Goal: Contribute content: Contribute content

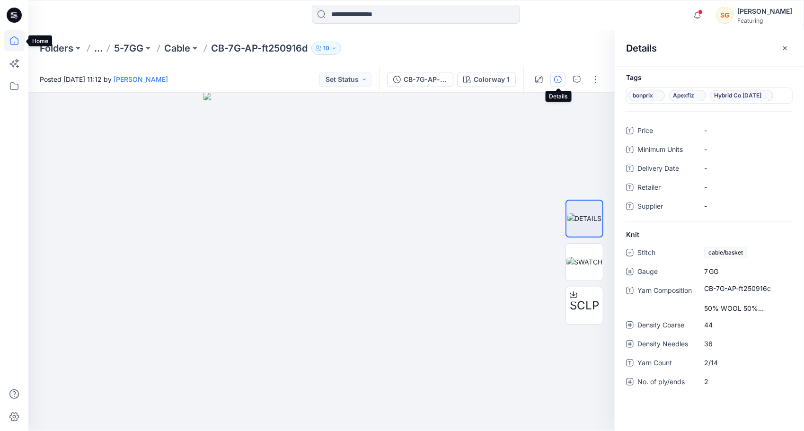
click at [10, 37] on icon at bounding box center [14, 40] width 21 height 21
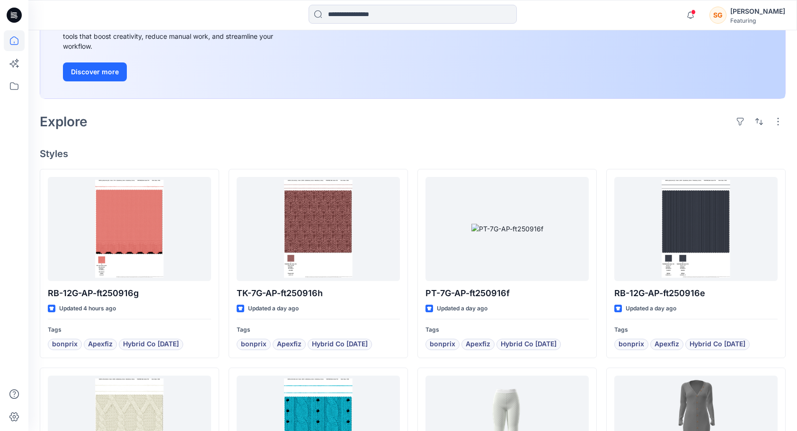
scroll to position [237, 0]
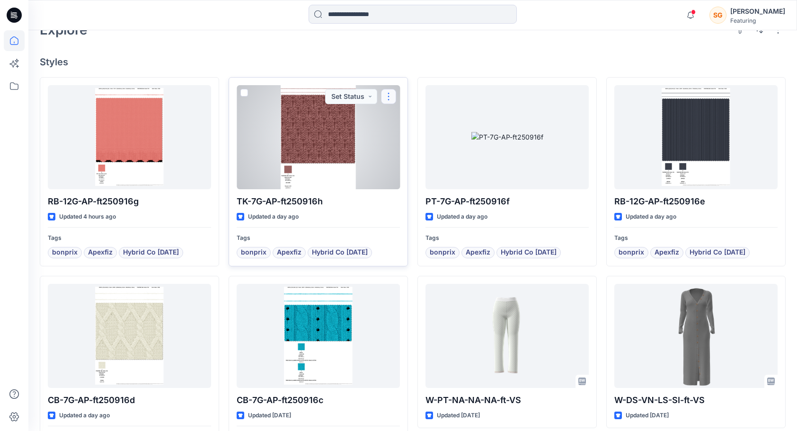
click at [389, 99] on button "button" at bounding box center [388, 96] width 15 height 15
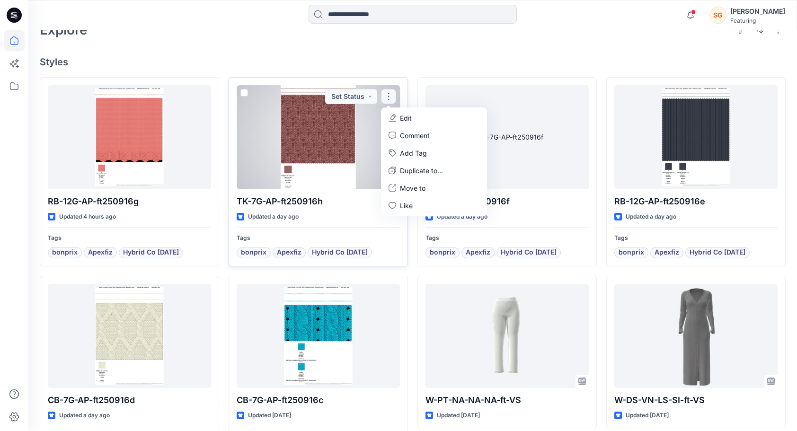
click at [323, 129] on div at bounding box center [318, 137] width 163 height 104
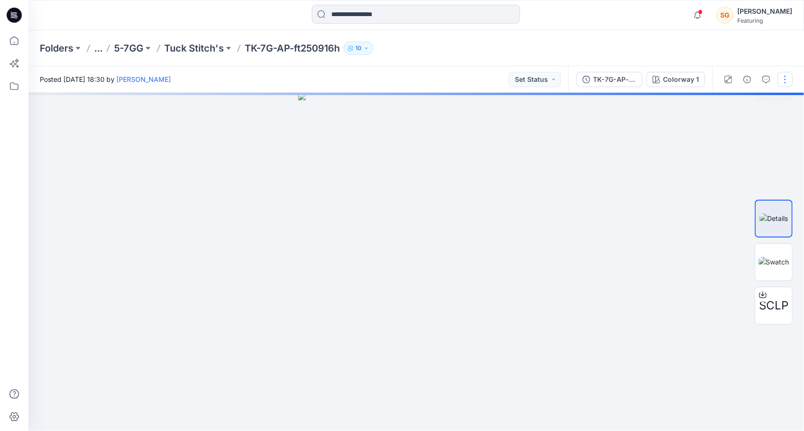
click at [784, 83] on button "button" at bounding box center [785, 79] width 15 height 15
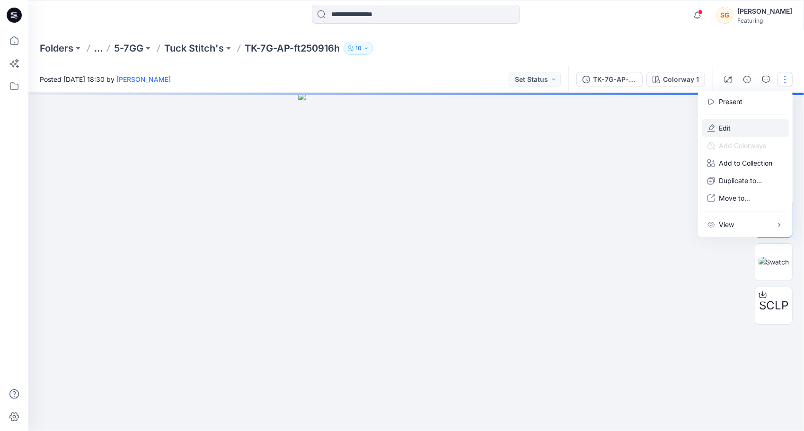
click at [728, 124] on p "Edit" at bounding box center [725, 128] width 12 height 10
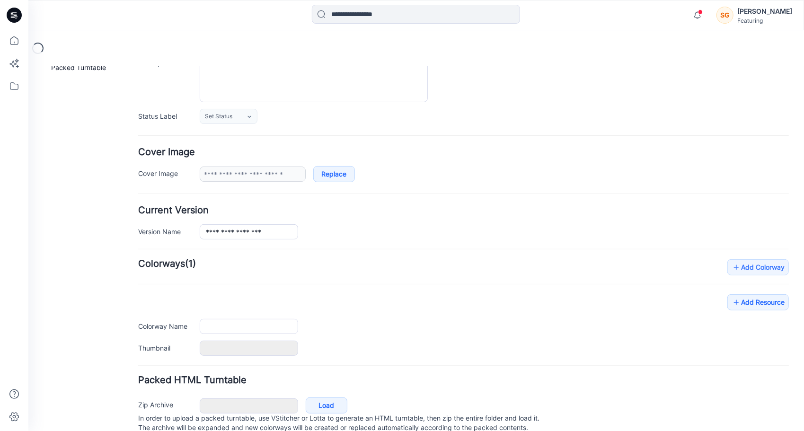
scroll to position [133, 0]
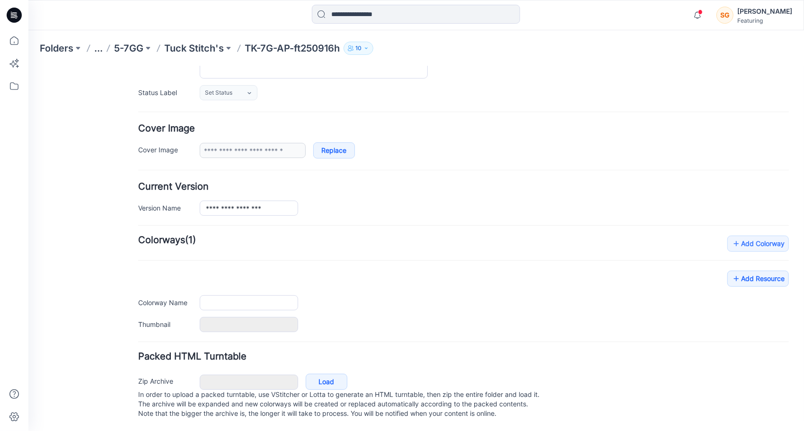
type input "**********"
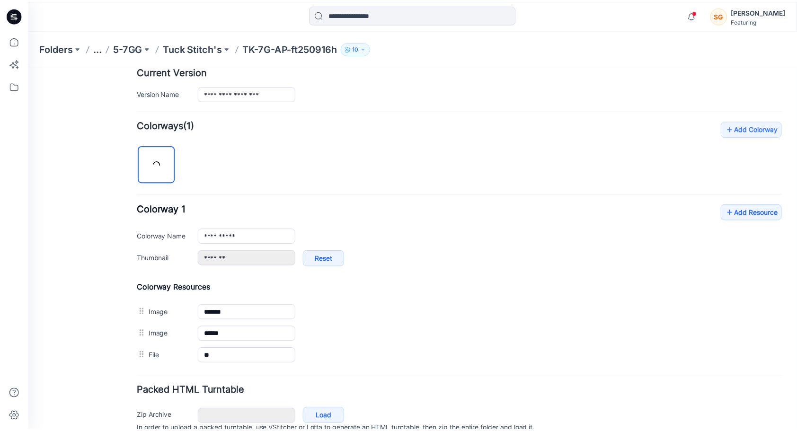
scroll to position [275, 0]
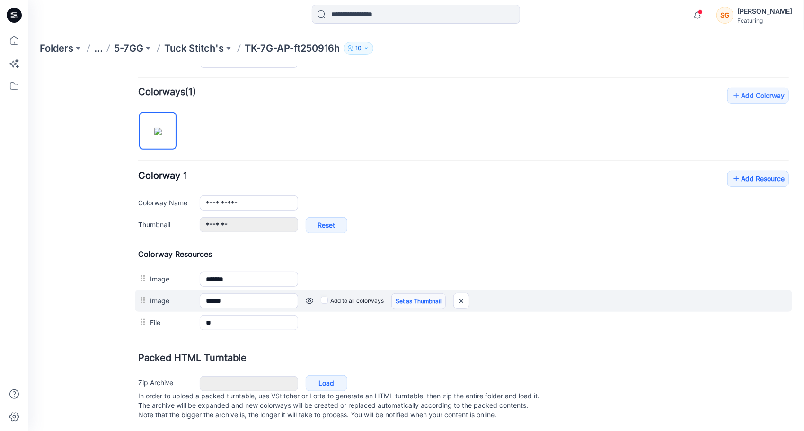
click at [422, 297] on link "Set as Thumbnail" at bounding box center [418, 301] width 54 height 16
type input "******"
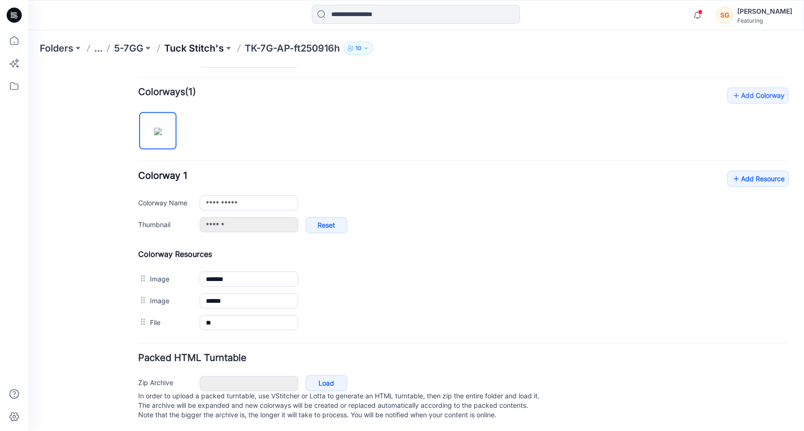
click at [204, 48] on p "Tuck Stitch's" at bounding box center [194, 48] width 60 height 13
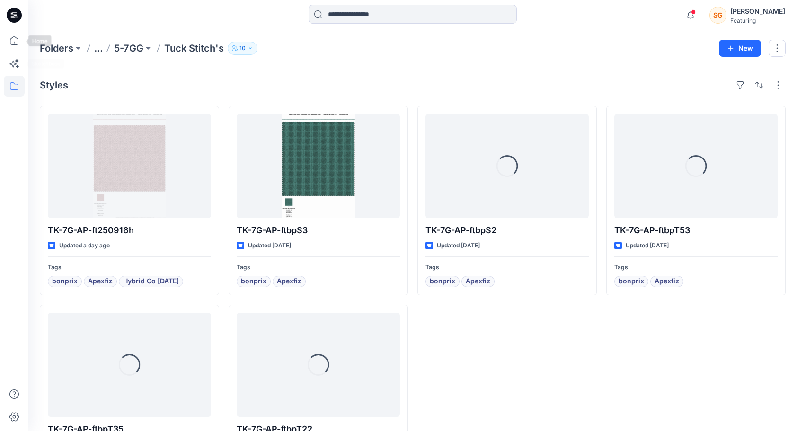
click at [3, 38] on div at bounding box center [14, 215] width 28 height 431
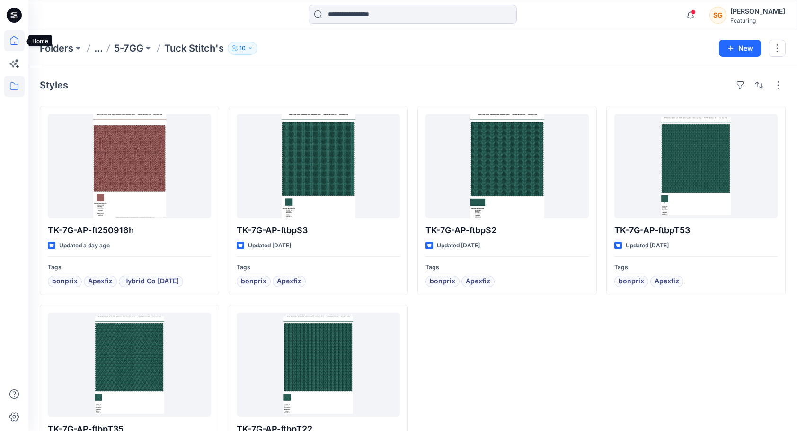
click at [10, 38] on icon at bounding box center [14, 40] width 21 height 21
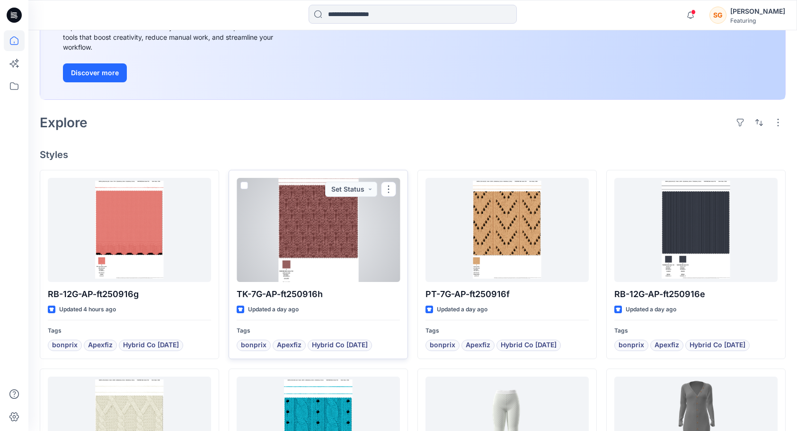
scroll to position [142, 0]
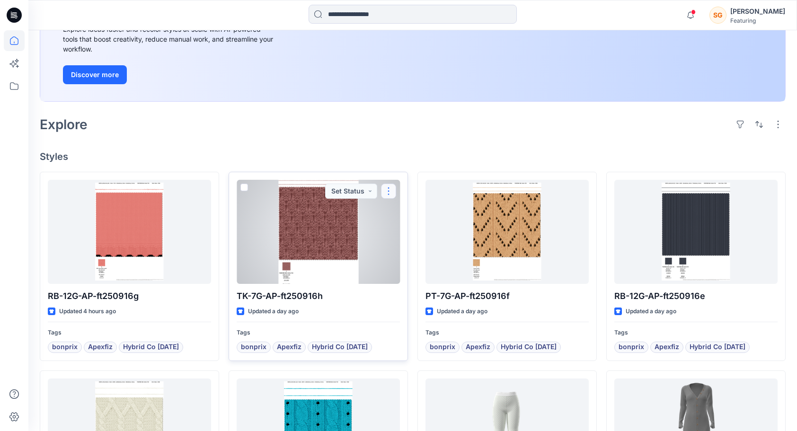
click at [388, 187] on button "button" at bounding box center [388, 191] width 15 height 15
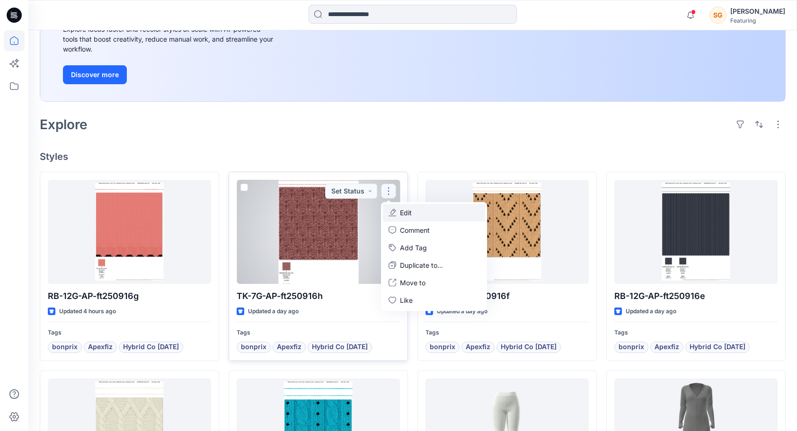
click at [409, 213] on p "Edit" at bounding box center [406, 213] width 12 height 10
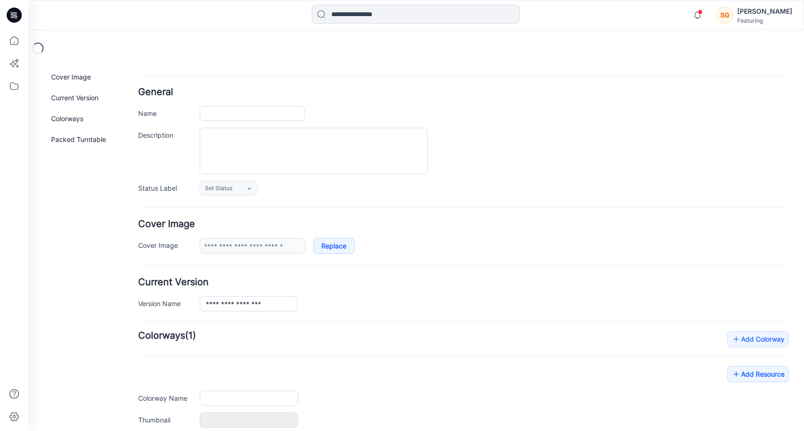
scroll to position [133, 0]
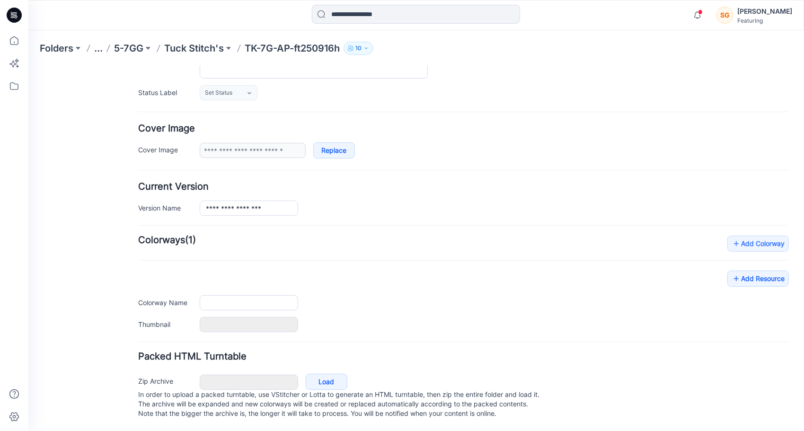
type input "**********"
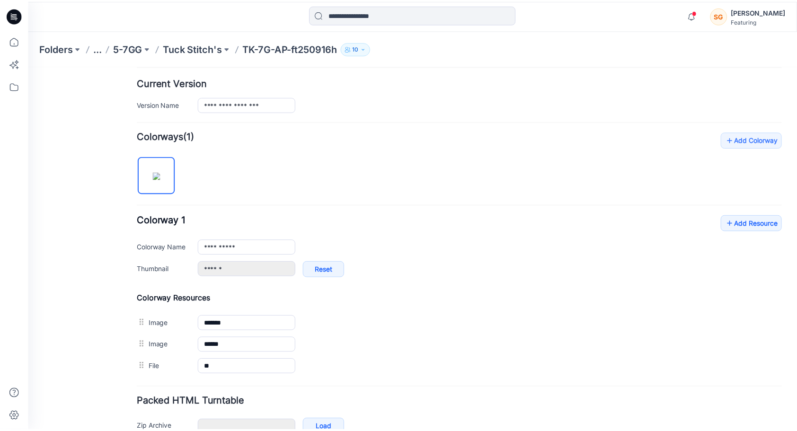
scroll to position [227, 0]
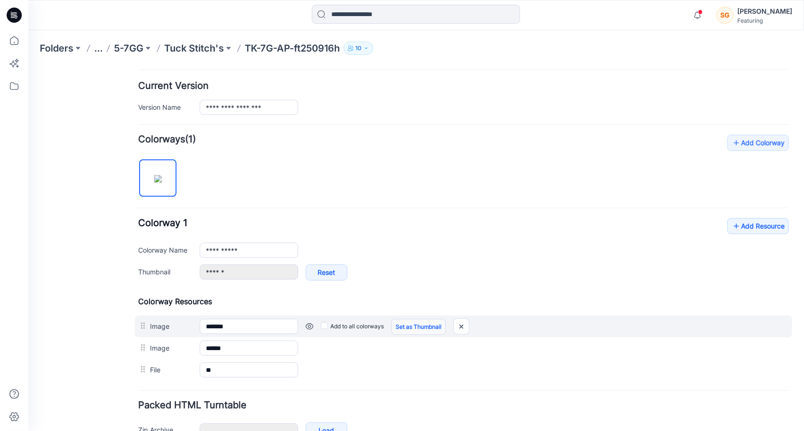
click at [408, 324] on link "Set as Thumbnail" at bounding box center [418, 327] width 54 height 16
type input "*******"
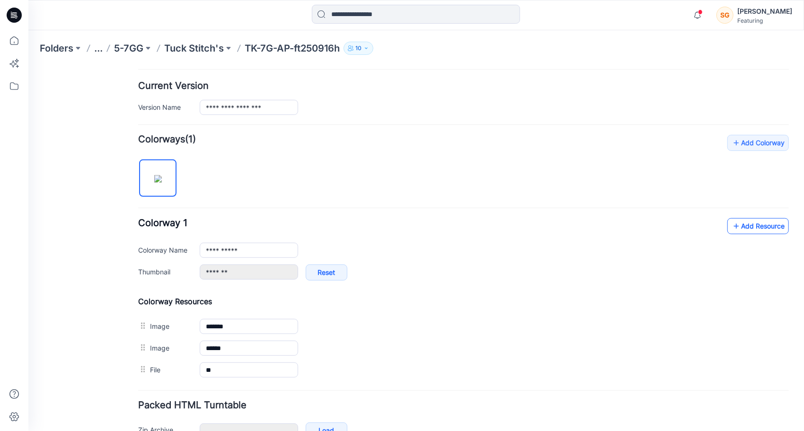
click at [752, 224] on link "Add Resource" at bounding box center [758, 226] width 62 height 16
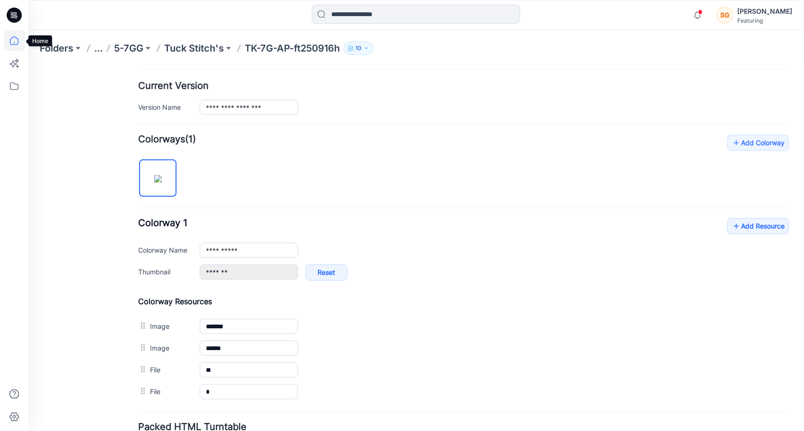
click at [10, 40] on icon at bounding box center [14, 40] width 21 height 21
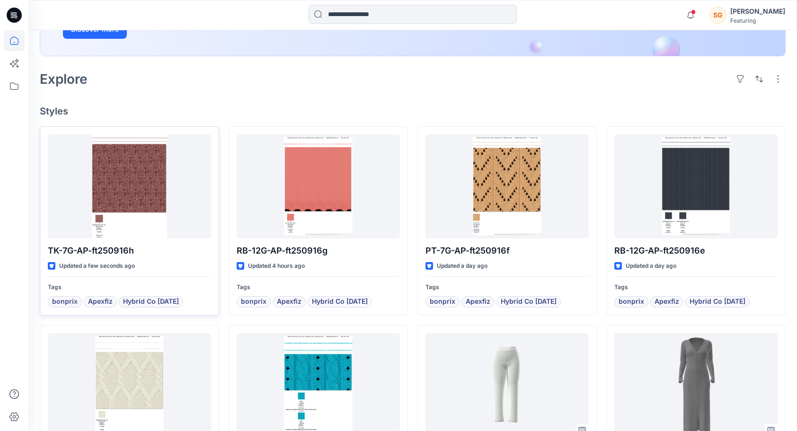
scroll to position [189, 0]
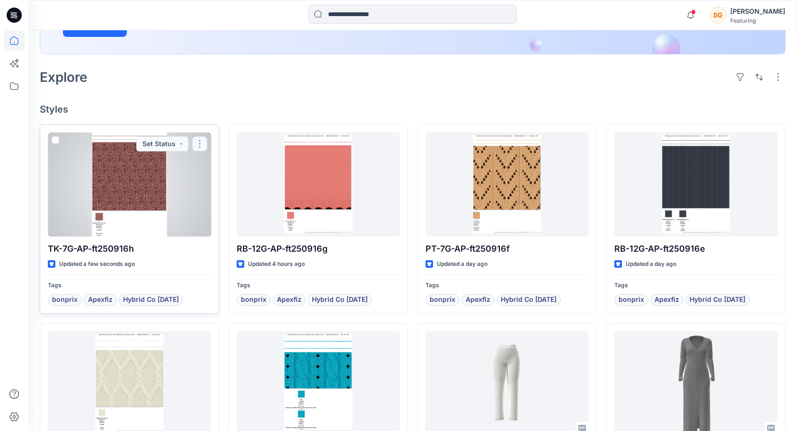
click at [202, 141] on button "button" at bounding box center [199, 143] width 15 height 15
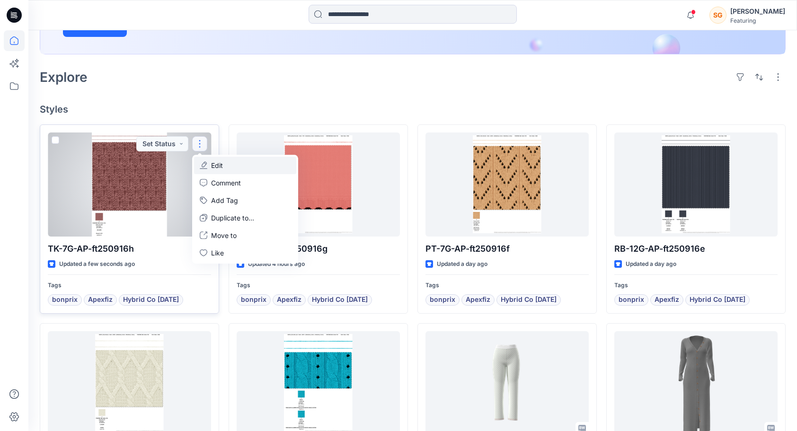
click at [234, 162] on button "Edit" at bounding box center [245, 166] width 102 height 18
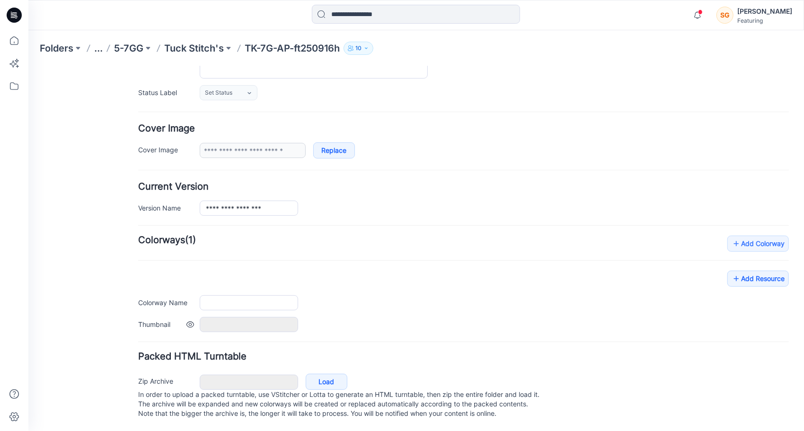
scroll to position [133, 0]
type input "**********"
type input "*******"
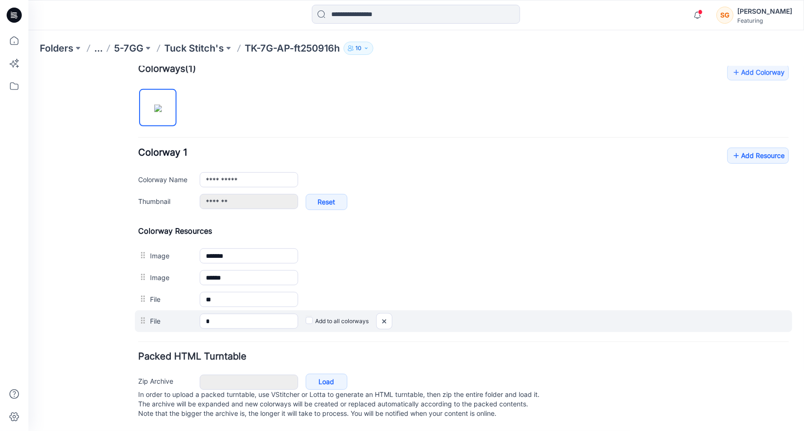
scroll to position [304, 0]
click at [385, 313] on img at bounding box center [383, 321] width 15 height 16
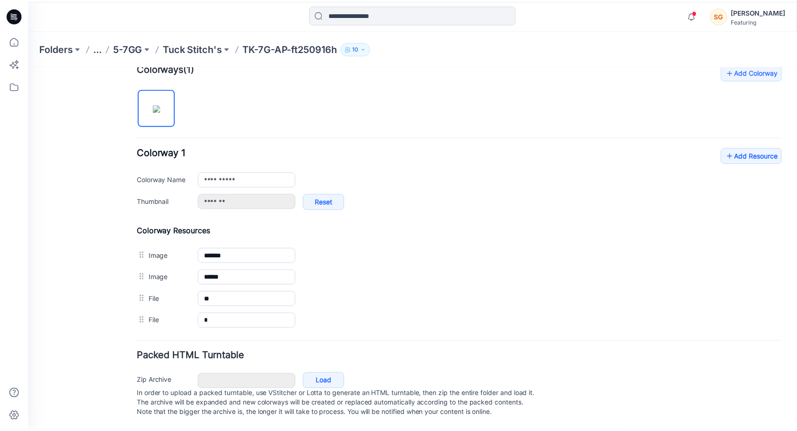
scroll to position [282, 0]
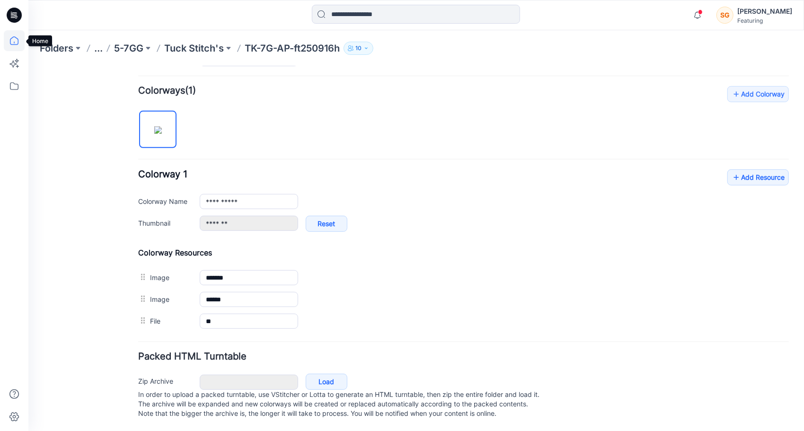
click at [12, 40] on icon at bounding box center [14, 40] width 21 height 21
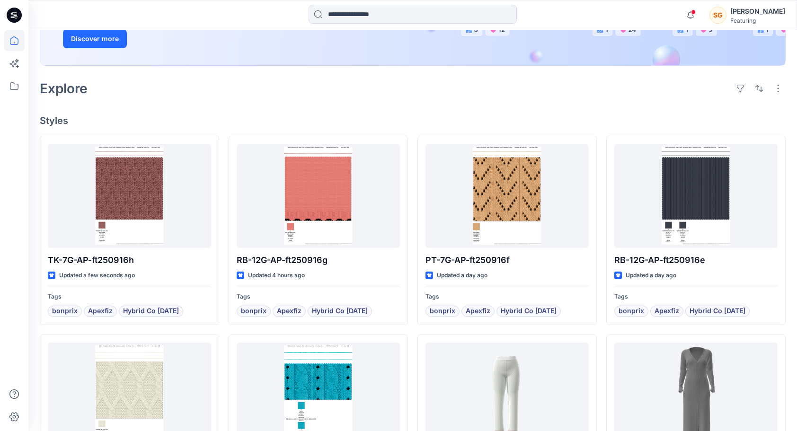
scroll to position [189, 0]
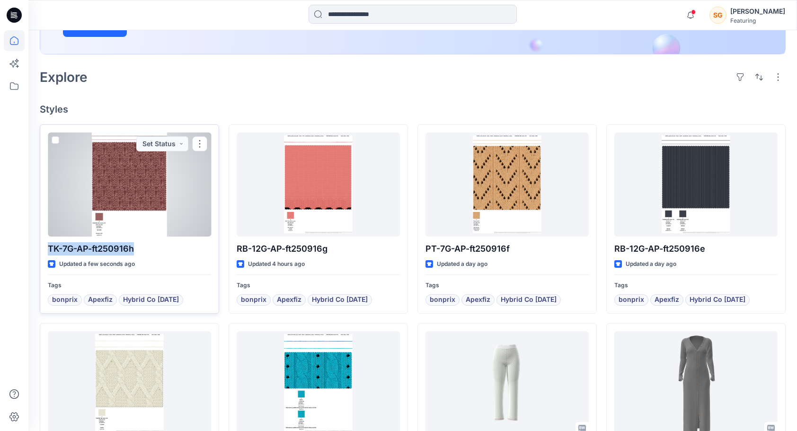
drag, startPoint x: 136, startPoint y: 250, endPoint x: 47, endPoint y: 249, distance: 89.0
click at [47, 249] on div "TK-7G-AP-ft250916h Updated a few seconds ago Tags bonprix Apexfiz Hybrid Co [DA…" at bounding box center [129, 219] width 179 height 189
copy p "TK-7G-AP-ft250916h"
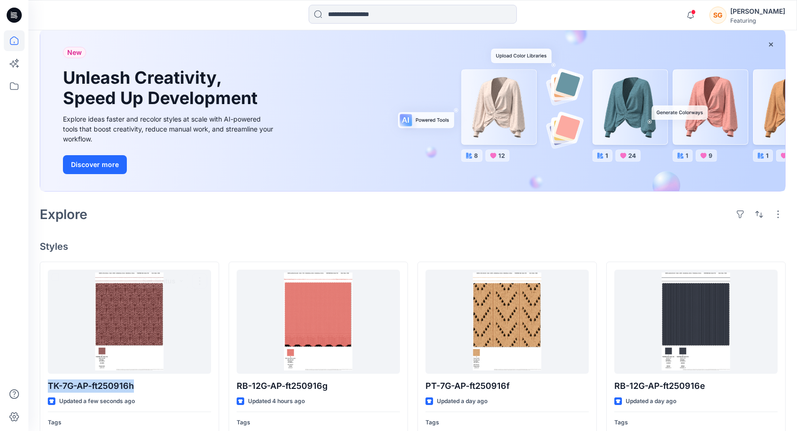
scroll to position [47, 0]
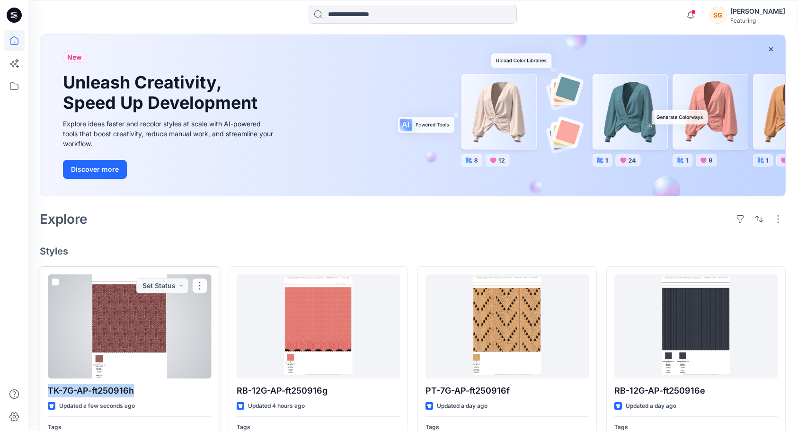
click at [151, 296] on div at bounding box center [129, 327] width 163 height 104
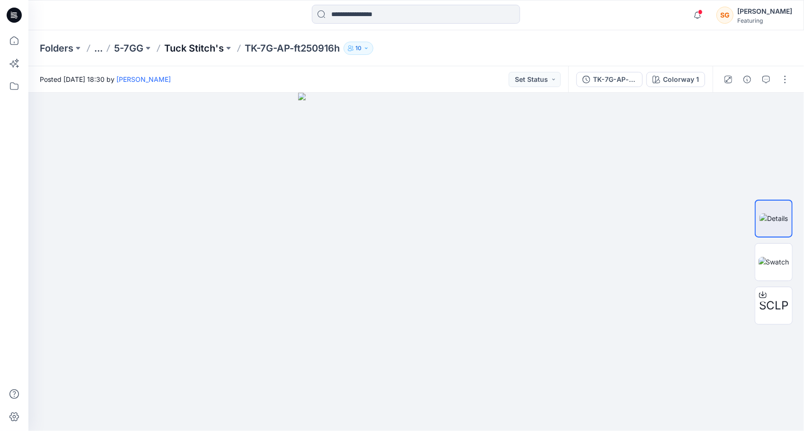
click at [200, 51] on p "Tuck Stitch's" at bounding box center [194, 48] width 60 height 13
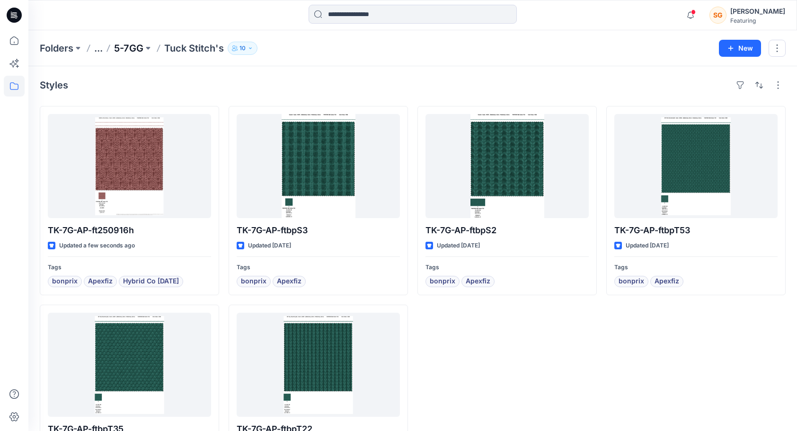
click at [134, 45] on p "5-7GG" at bounding box center [128, 48] width 29 height 13
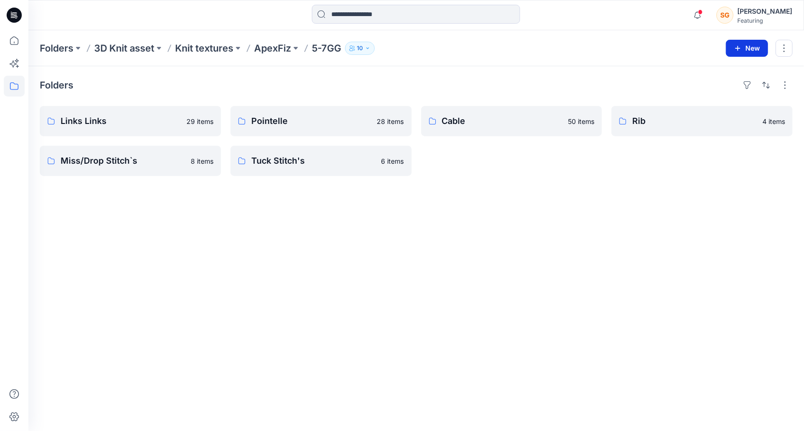
click at [744, 43] on button "New" at bounding box center [747, 48] width 42 height 17
click at [730, 69] on p "New Style" at bounding box center [719, 71] width 32 height 11
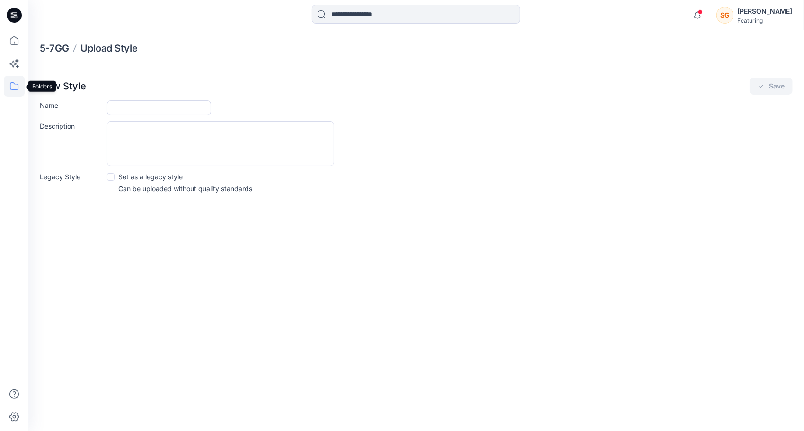
click at [9, 91] on icon at bounding box center [14, 86] width 21 height 21
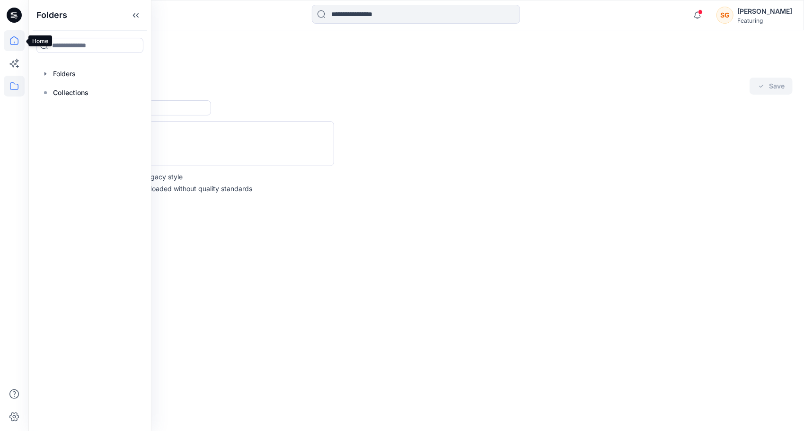
click at [13, 43] on icon at bounding box center [14, 40] width 21 height 21
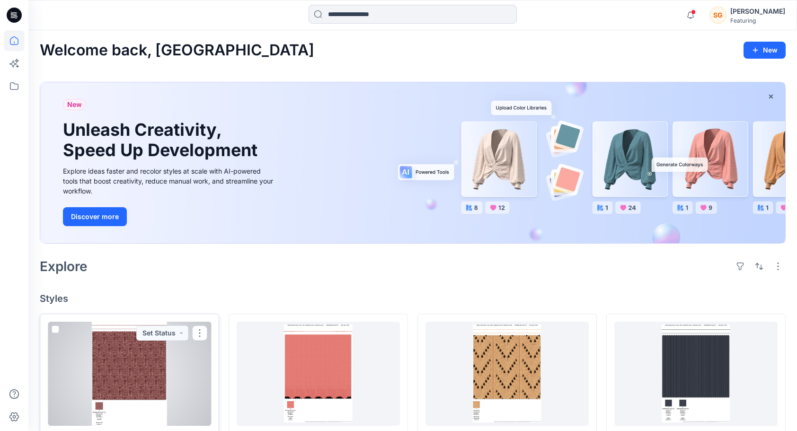
click at [143, 359] on div at bounding box center [129, 374] width 163 height 104
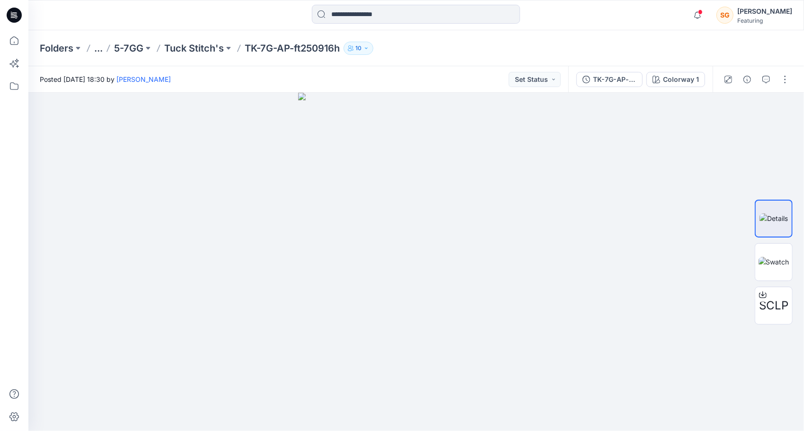
click at [295, 49] on p "TK-7G-AP-ft250916h" at bounding box center [292, 48] width 95 height 13
click at [205, 45] on p "Tuck Stitch's" at bounding box center [194, 48] width 60 height 13
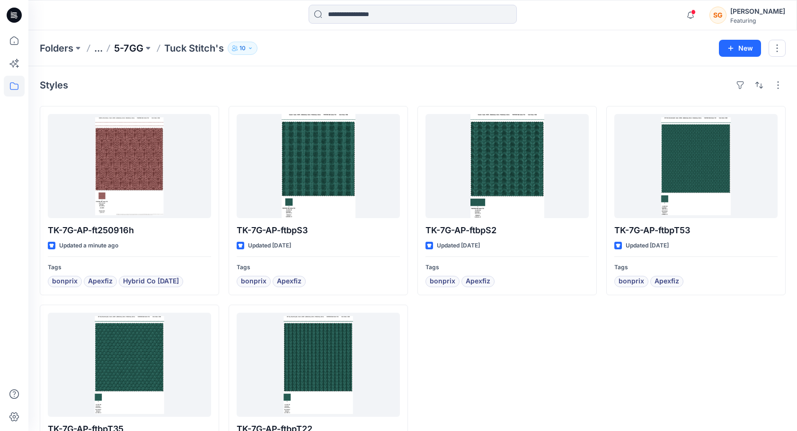
click at [129, 42] on p "5-7GG" at bounding box center [128, 48] width 29 height 13
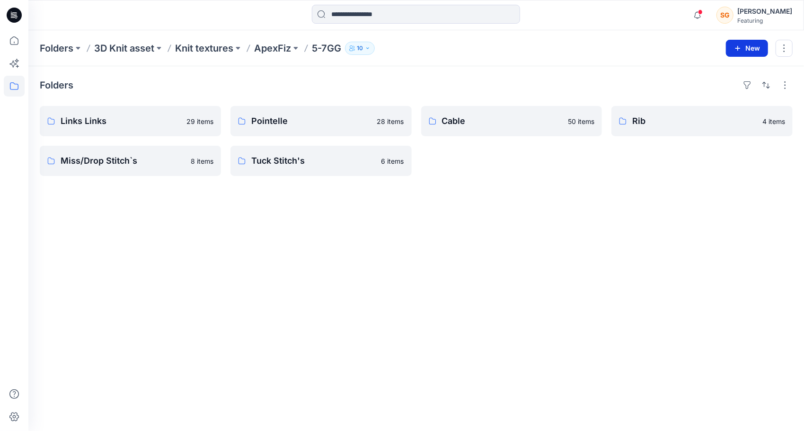
click at [750, 49] on button "New" at bounding box center [747, 48] width 42 height 17
click at [712, 88] on p "New Folder" at bounding box center [720, 90] width 35 height 10
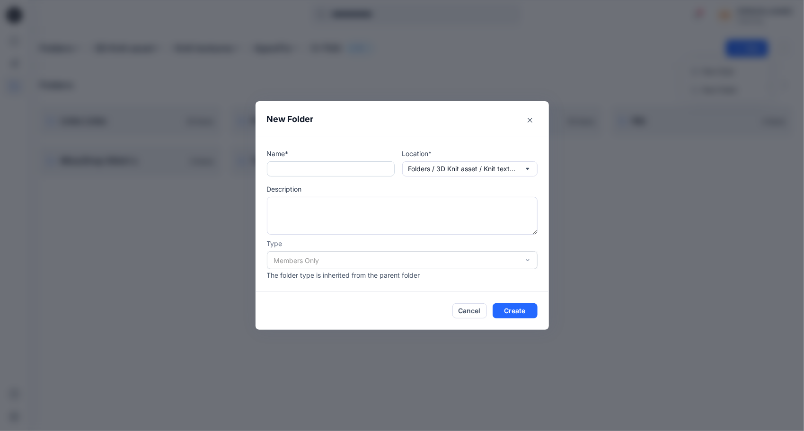
click at [329, 167] on input "text" at bounding box center [331, 168] width 128 height 15
type input "********"
click at [521, 308] on button "Create" at bounding box center [515, 310] width 45 height 15
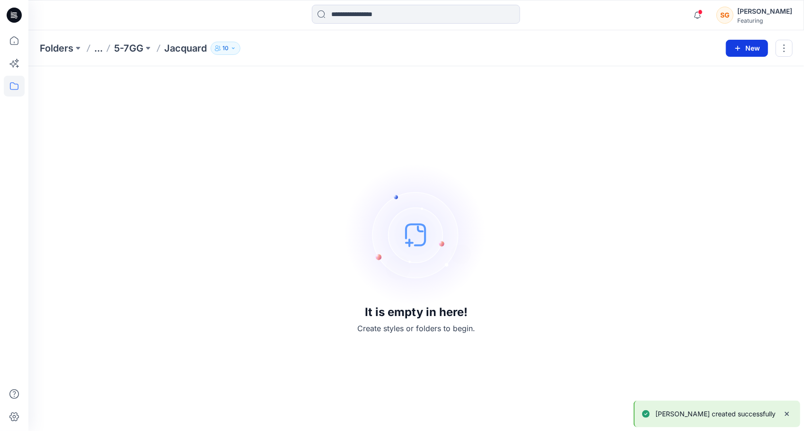
click at [748, 47] on button "New" at bounding box center [747, 48] width 42 height 17
click at [722, 89] on p "New Folder" at bounding box center [720, 90] width 35 height 10
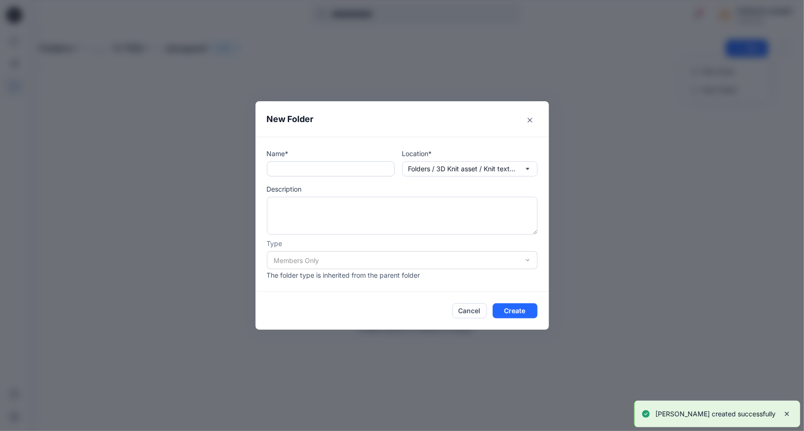
click at [305, 169] on input "text" at bounding box center [331, 168] width 128 height 15
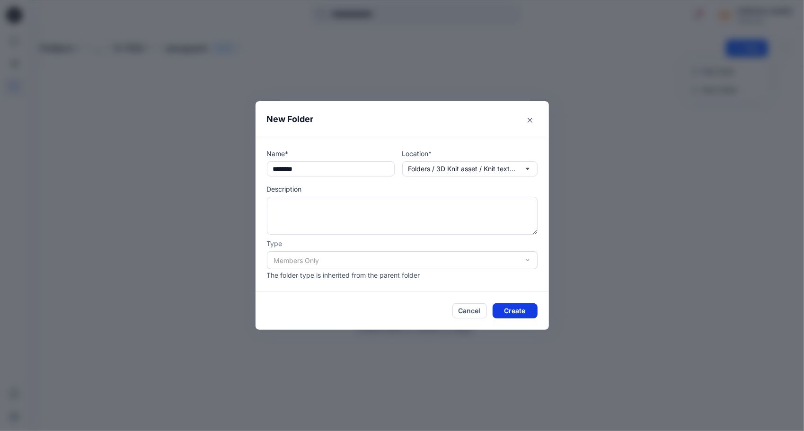
type input "********"
click at [508, 308] on button "Create" at bounding box center [515, 310] width 45 height 15
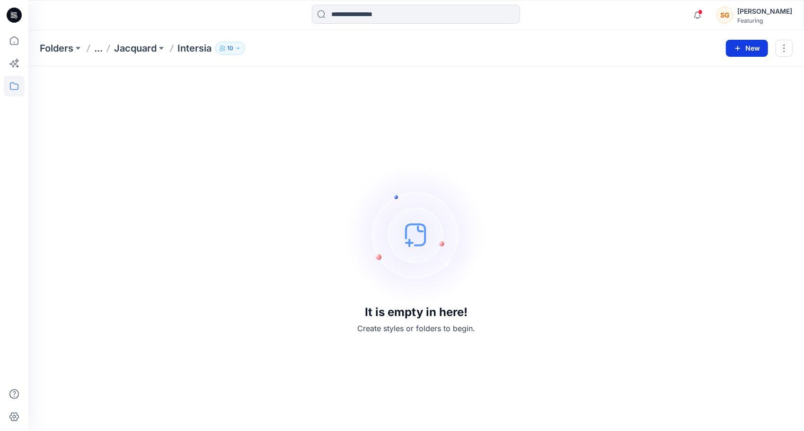
click at [741, 53] on button "New" at bounding box center [747, 48] width 42 height 17
click at [722, 71] on p "New Style" at bounding box center [719, 71] width 32 height 11
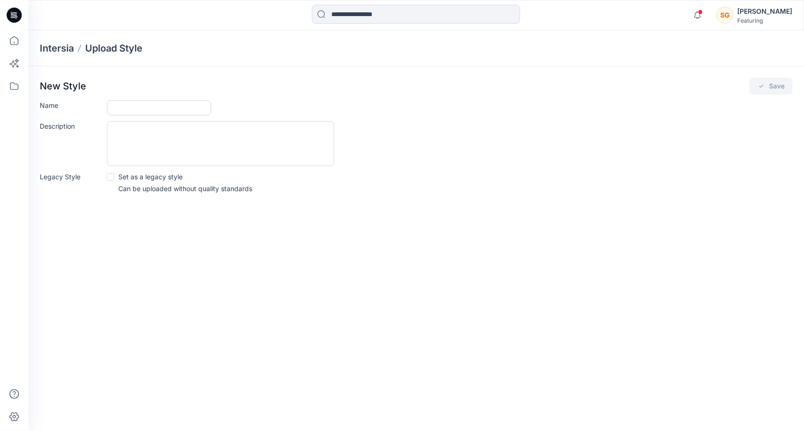
click at [129, 101] on input "Name" at bounding box center [159, 107] width 104 height 15
paste input "**********"
click at [118, 106] on input "**********" at bounding box center [159, 107] width 104 height 15
click at [190, 105] on input "**********" at bounding box center [159, 107] width 104 height 15
type input "**********"
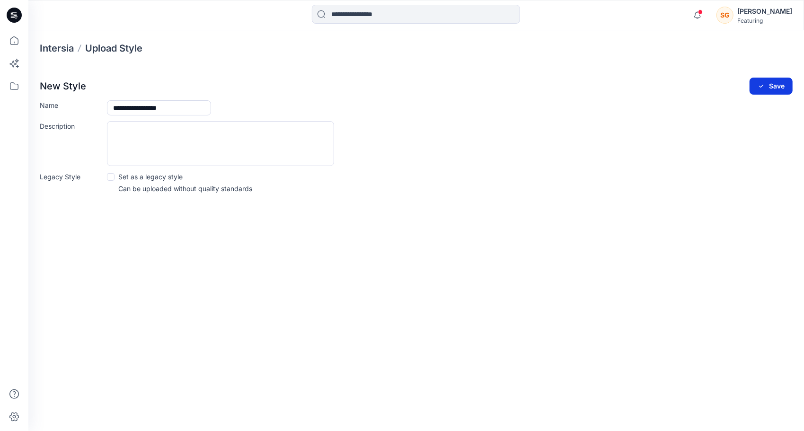
click at [774, 84] on button "Save" at bounding box center [771, 86] width 43 height 17
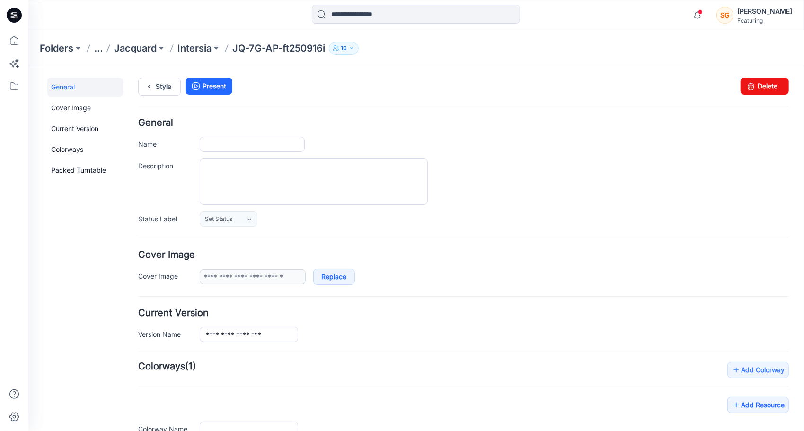
type input "**********"
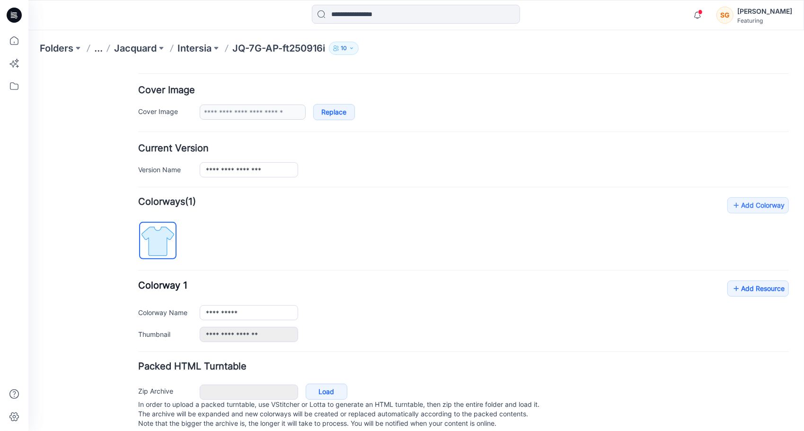
scroll to position [134, 0]
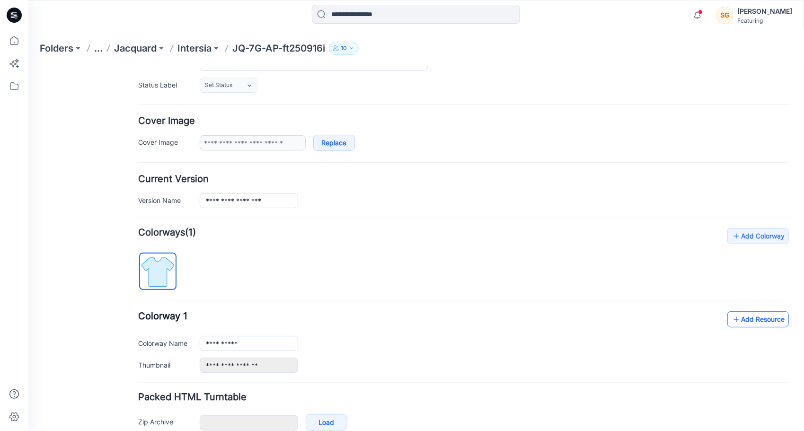
click at [762, 316] on link "Add Resource" at bounding box center [758, 319] width 62 height 16
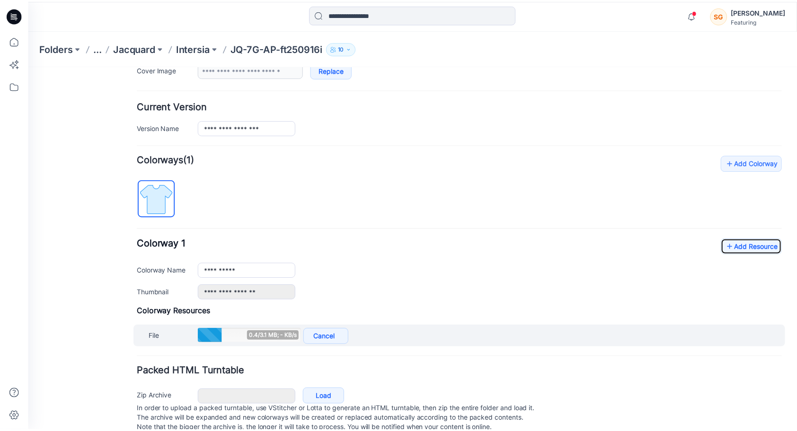
scroll to position [229, 0]
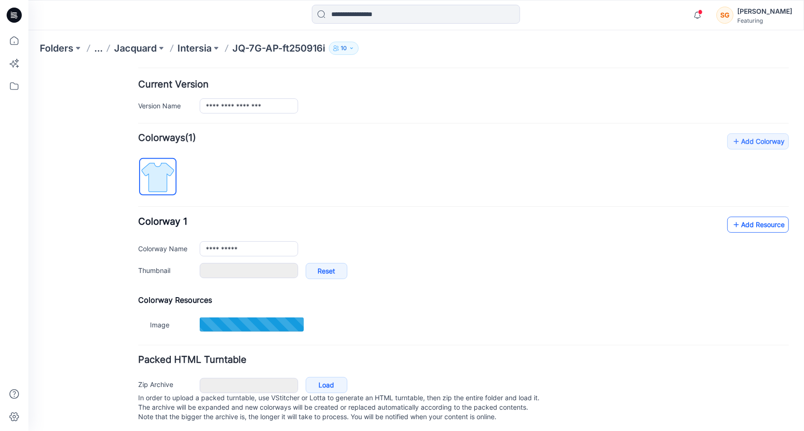
type input "*******"
click at [754, 223] on link "Add Resource" at bounding box center [758, 224] width 62 height 16
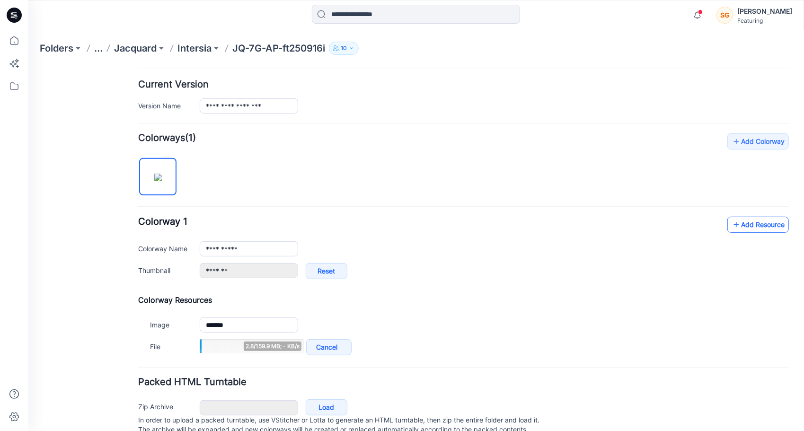
click at [762, 216] on link "Add Resource" at bounding box center [758, 224] width 62 height 16
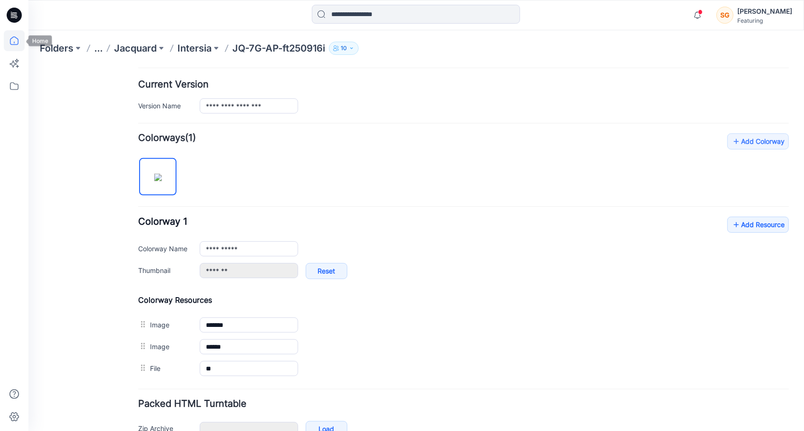
click at [19, 39] on icon at bounding box center [14, 40] width 21 height 21
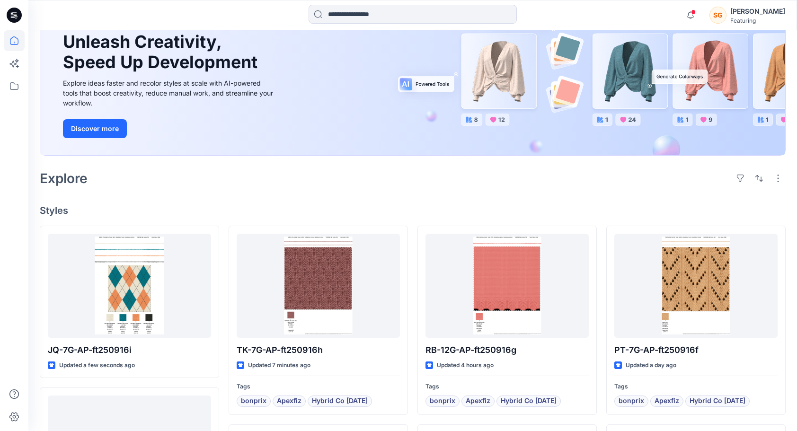
scroll to position [95, 0]
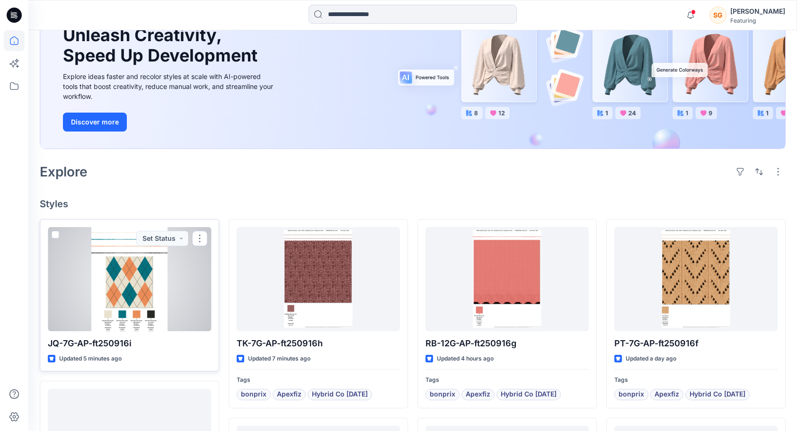
click at [135, 287] on div at bounding box center [129, 279] width 163 height 104
